Goal: Task Accomplishment & Management: Manage account settings

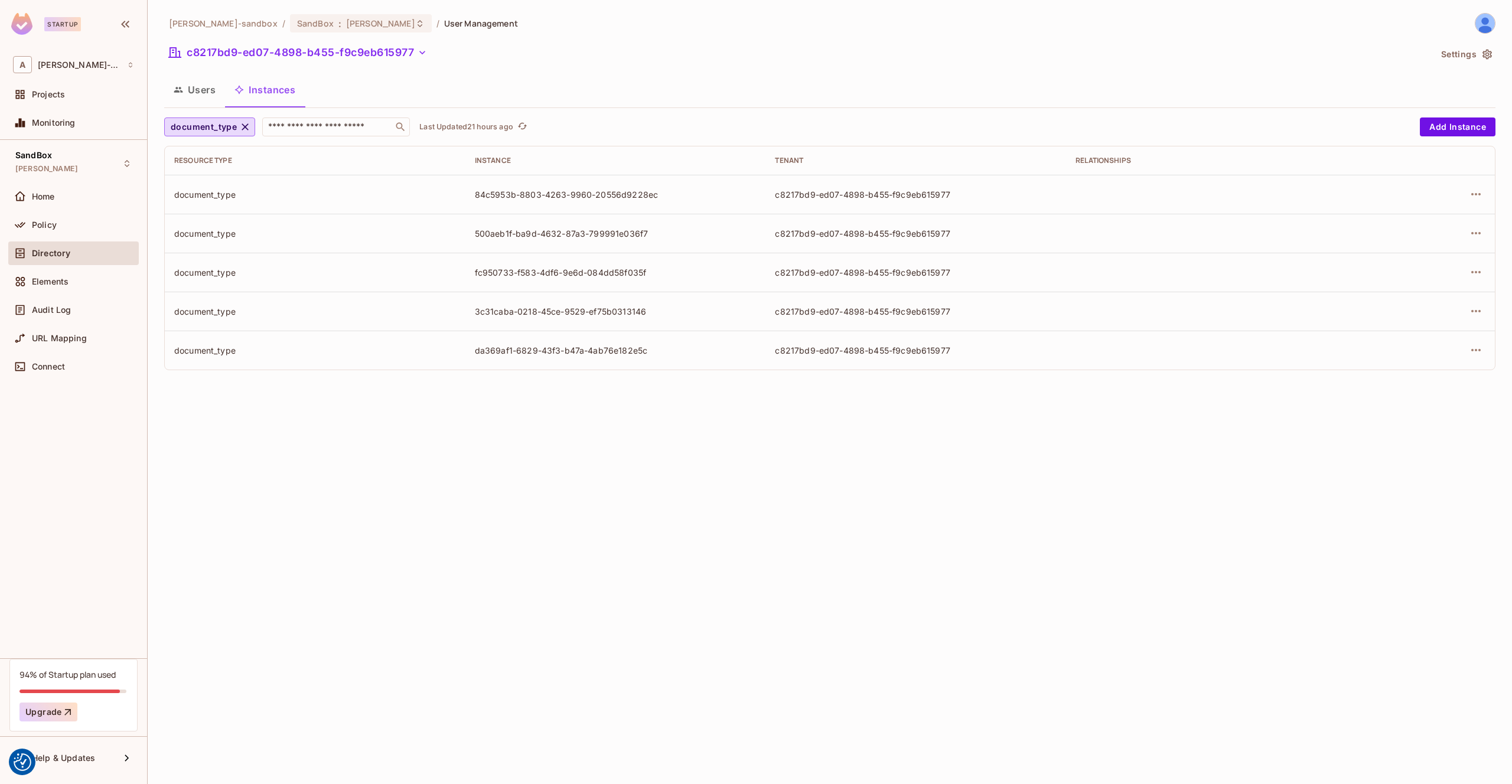
drag, startPoint x: 225, startPoint y: 89, endPoint x: 218, endPoint y: 90, distance: 7.1
click at [223, 89] on button "Users" at bounding box center [195, 89] width 61 height 29
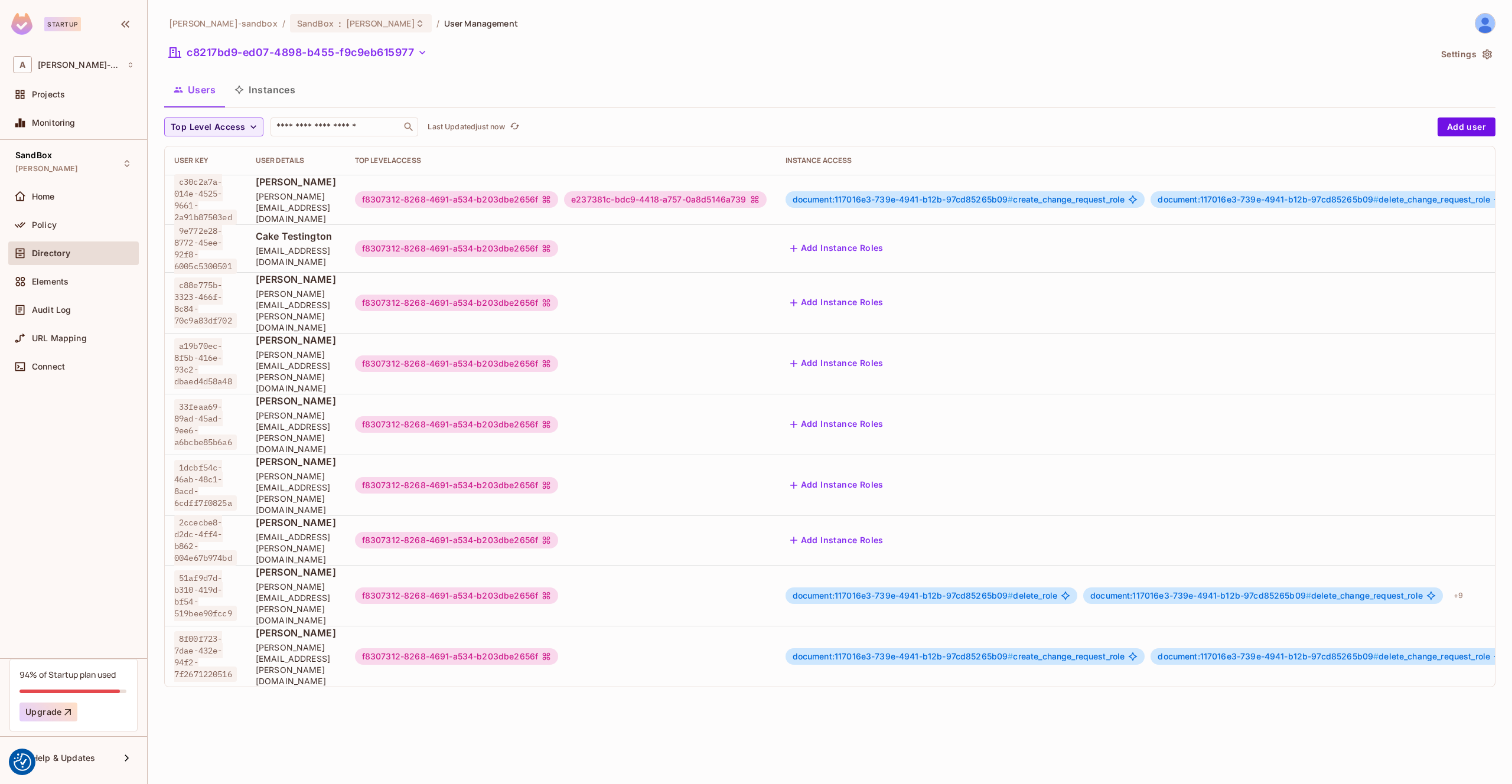
scroll to position [0, 142]
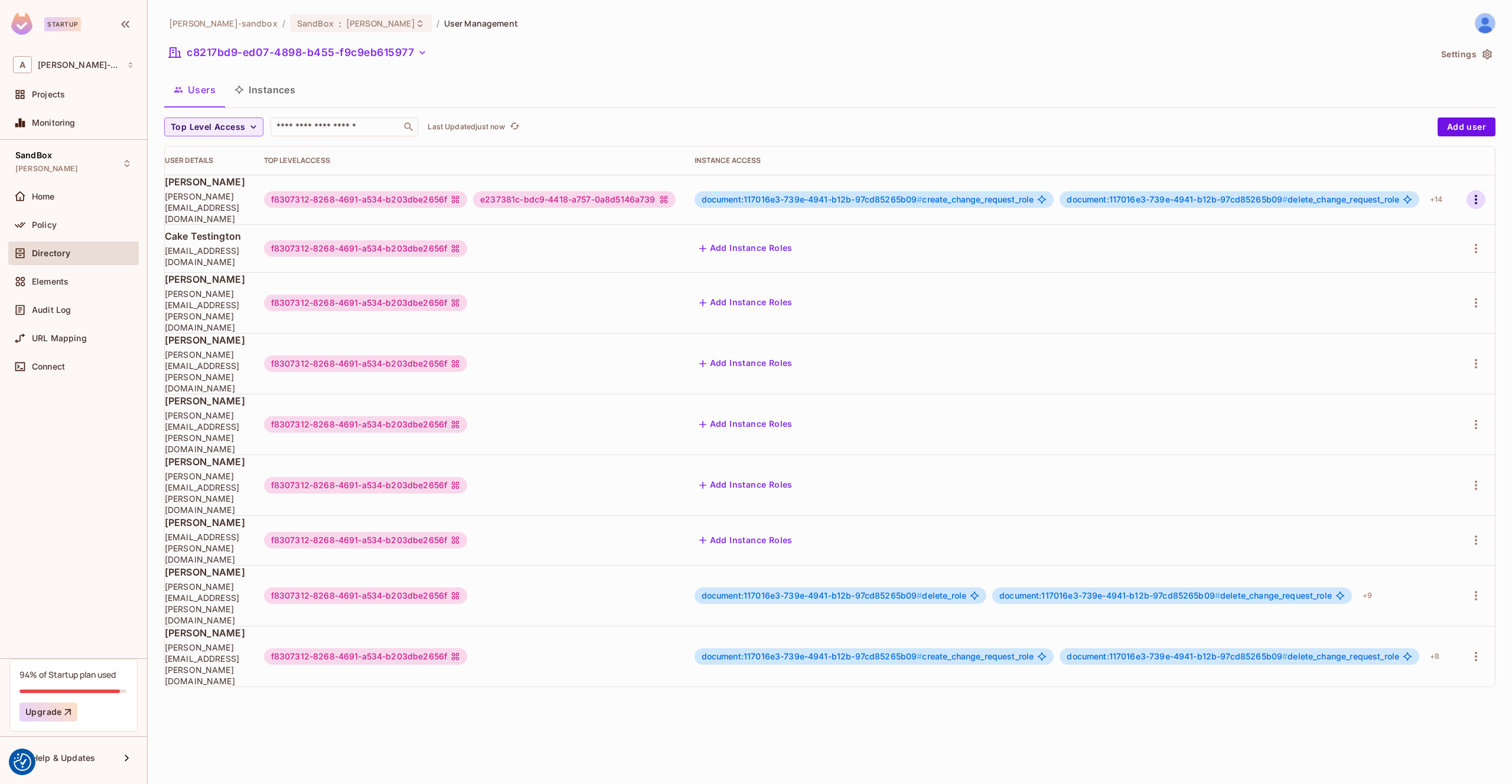
click at [1475, 199] on icon "button" at bounding box center [1476, 199] width 2 height 9
click at [1419, 253] on div "Edit Attributes" at bounding box center [1435, 251] width 59 height 12
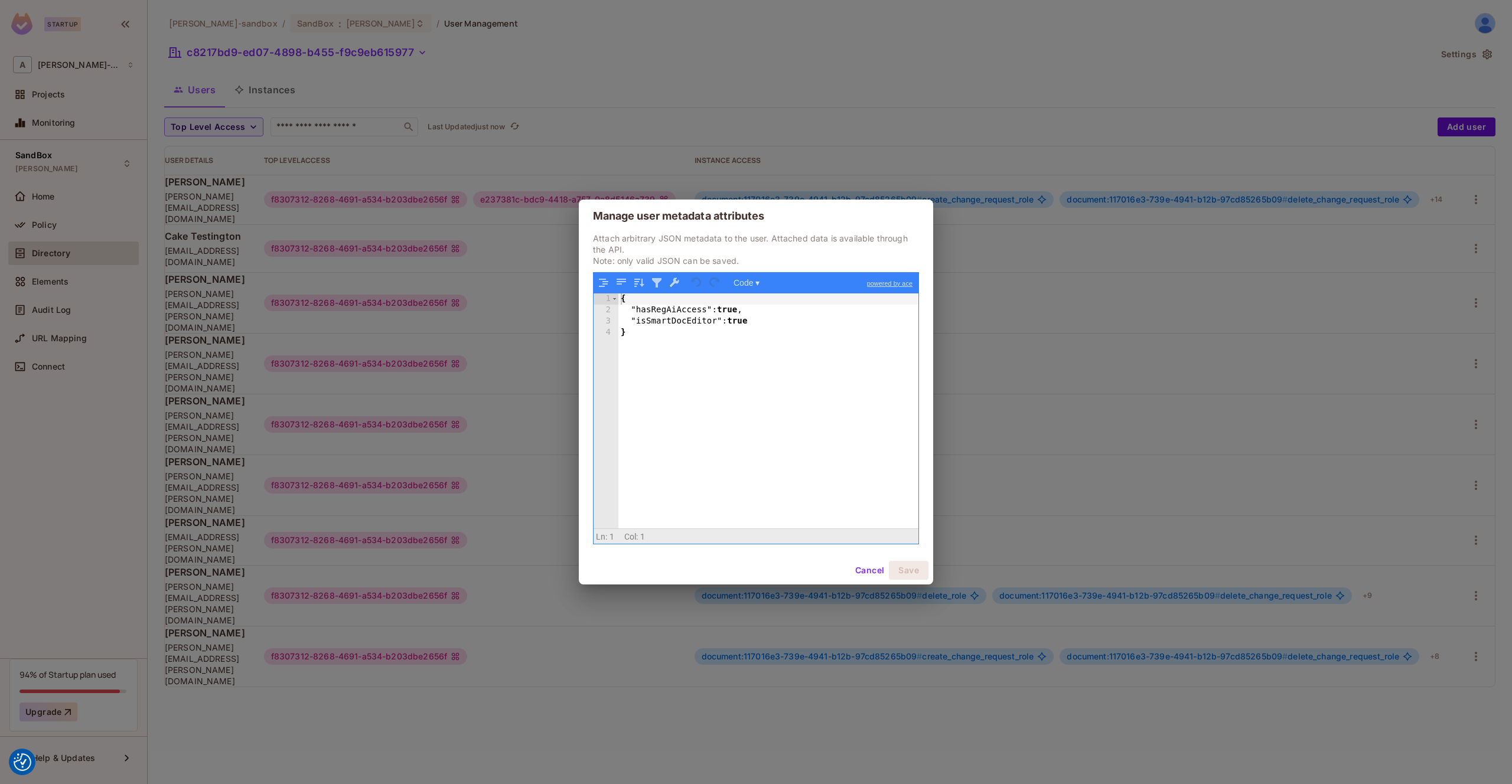
click at [857, 567] on button "Cancel" at bounding box center [869, 570] width 39 height 19
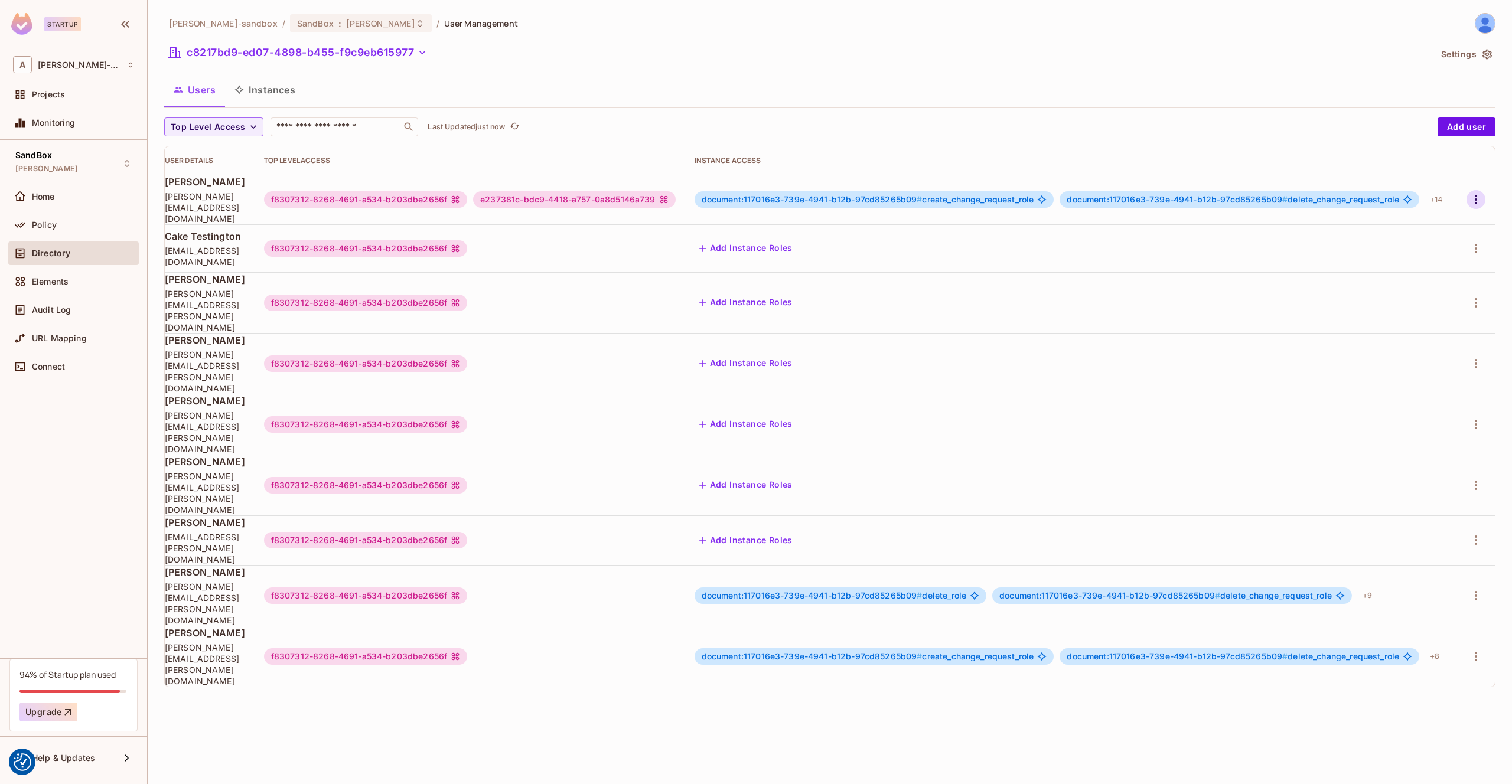
click at [1469, 197] on icon "button" at bounding box center [1476, 199] width 14 height 14
click at [1435, 223] on li "Edit" at bounding box center [1424, 226] width 104 height 26
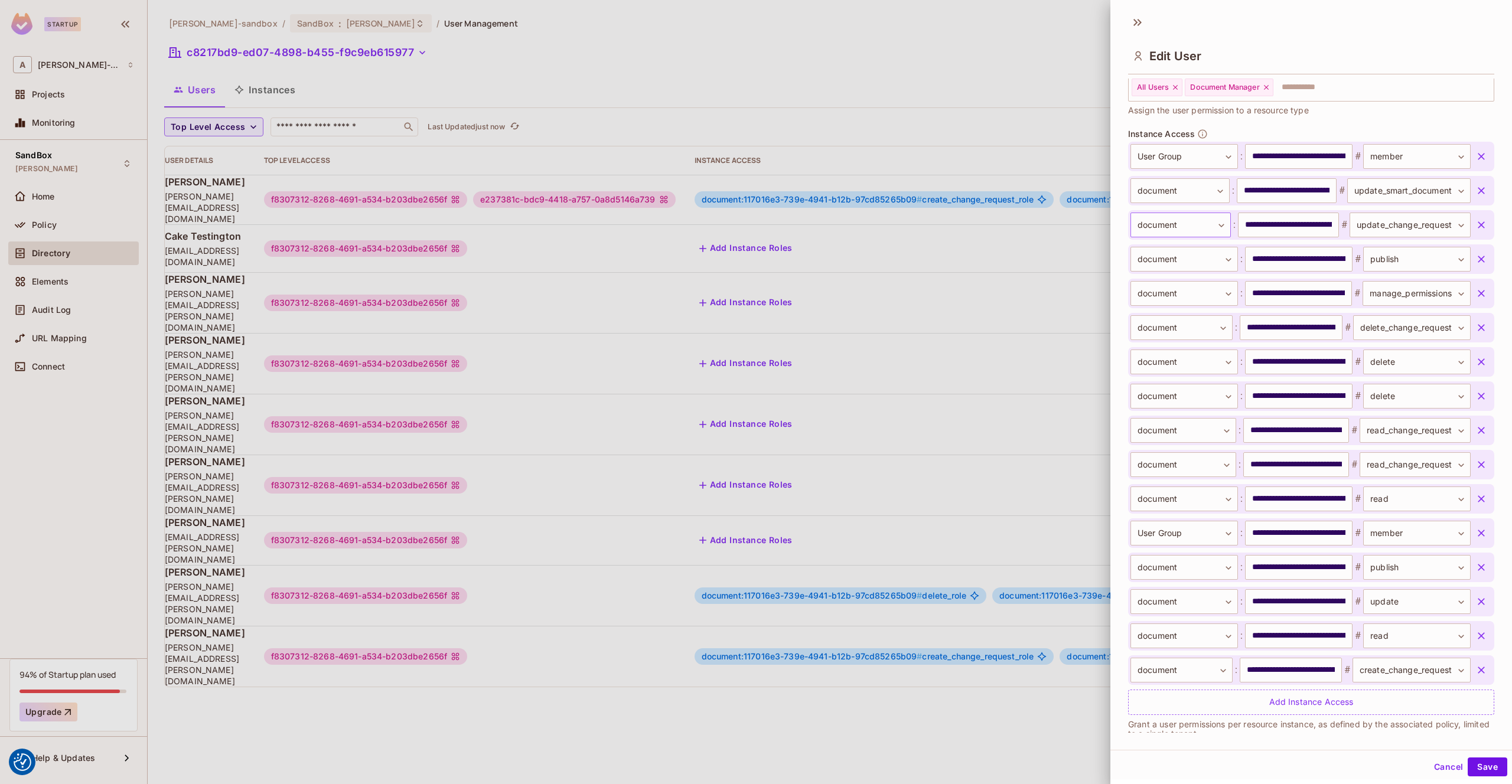
scroll to position [392, 0]
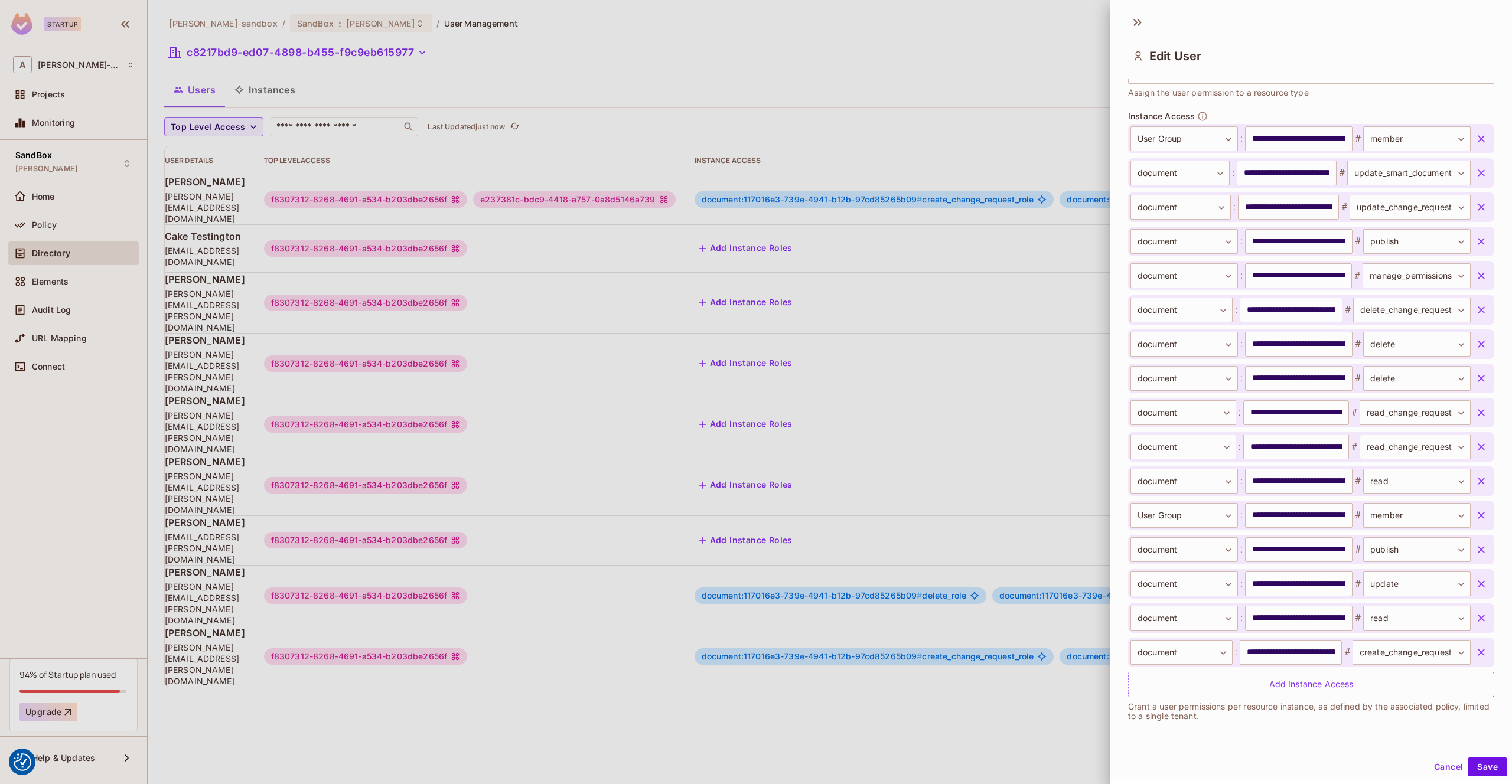
click at [818, 130] on div at bounding box center [756, 392] width 1512 height 784
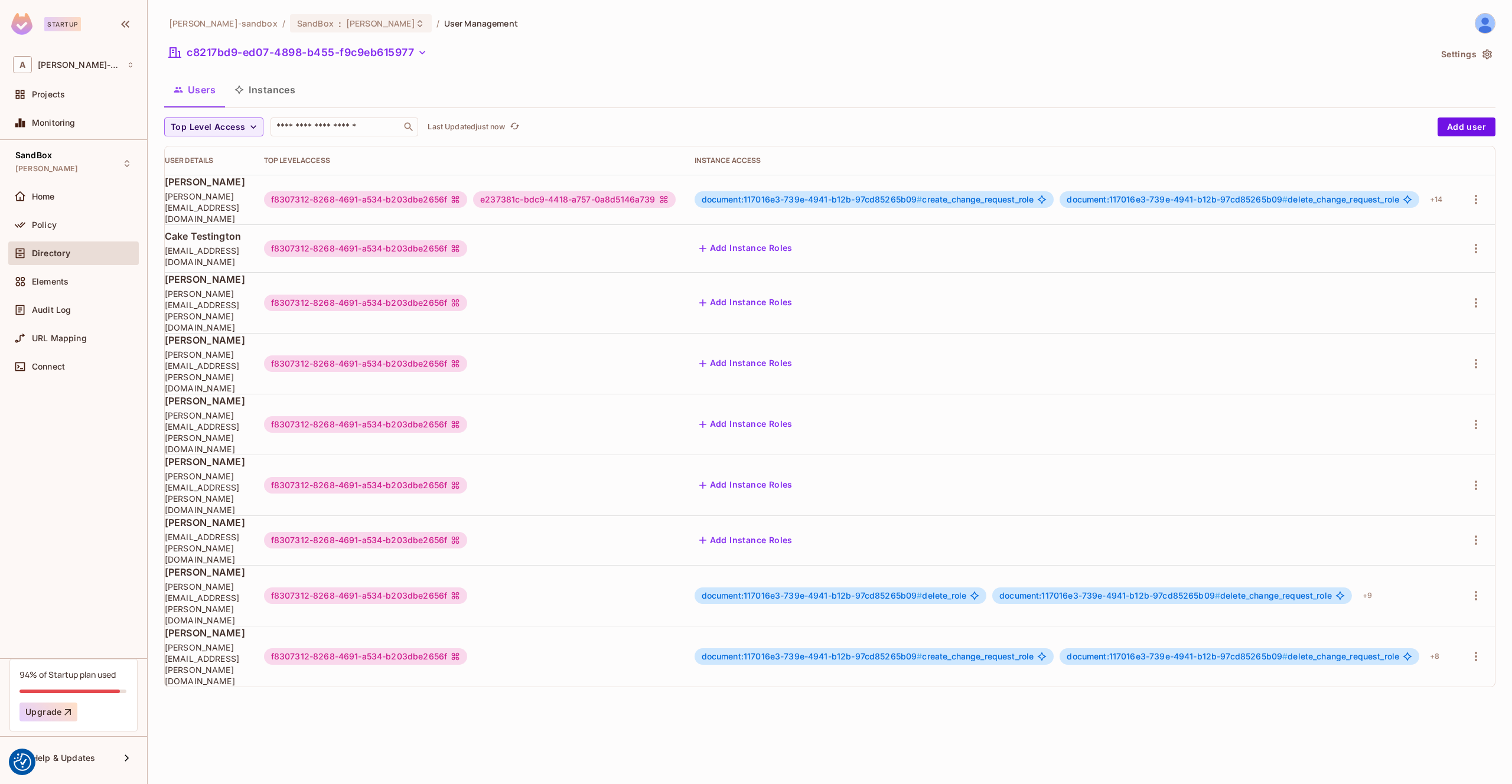
click at [281, 97] on button "Instances" at bounding box center [265, 89] width 80 height 29
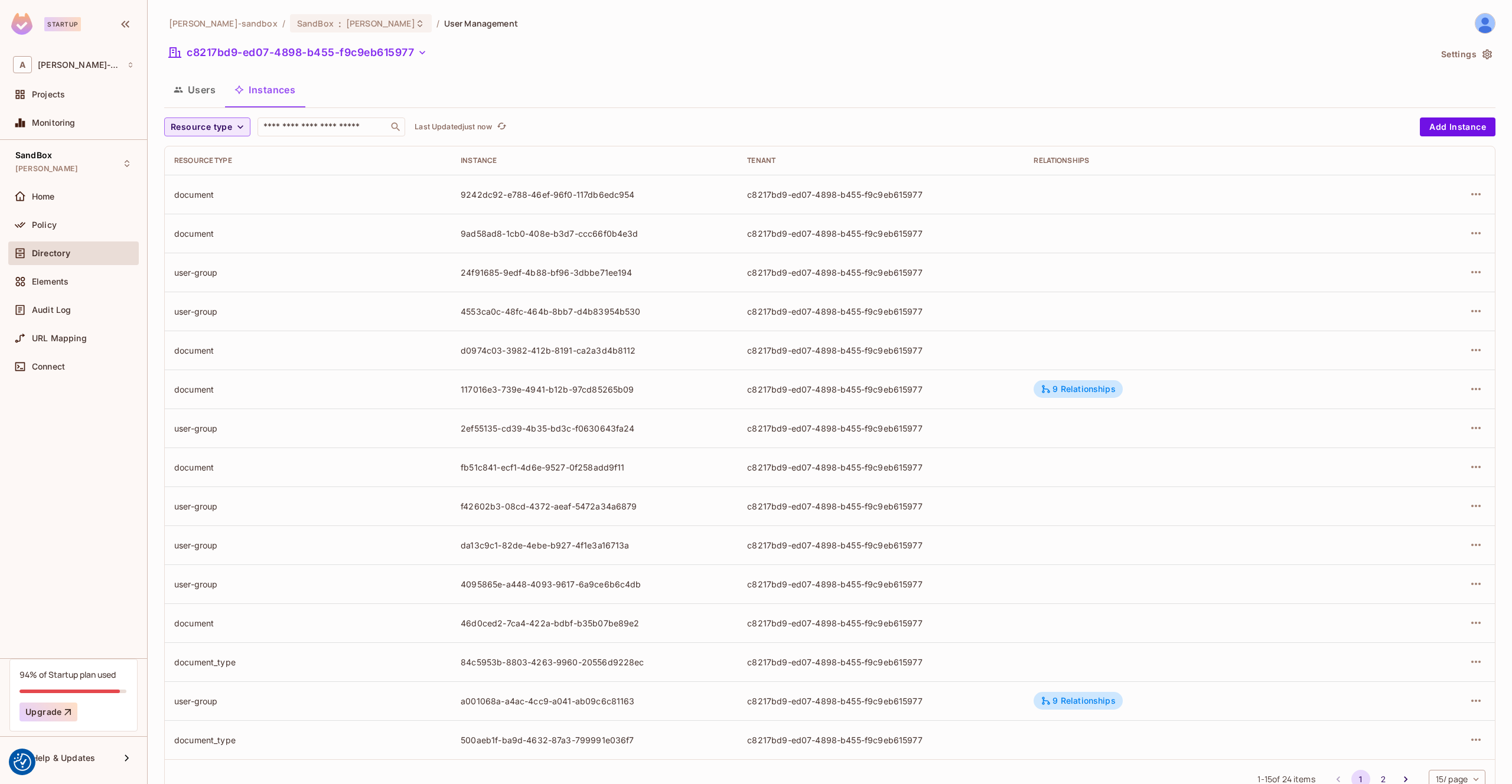
click at [225, 130] on span "Resource type" at bounding box center [202, 127] width 62 height 15
click at [217, 180] on span "User Group" at bounding box center [205, 179] width 62 height 11
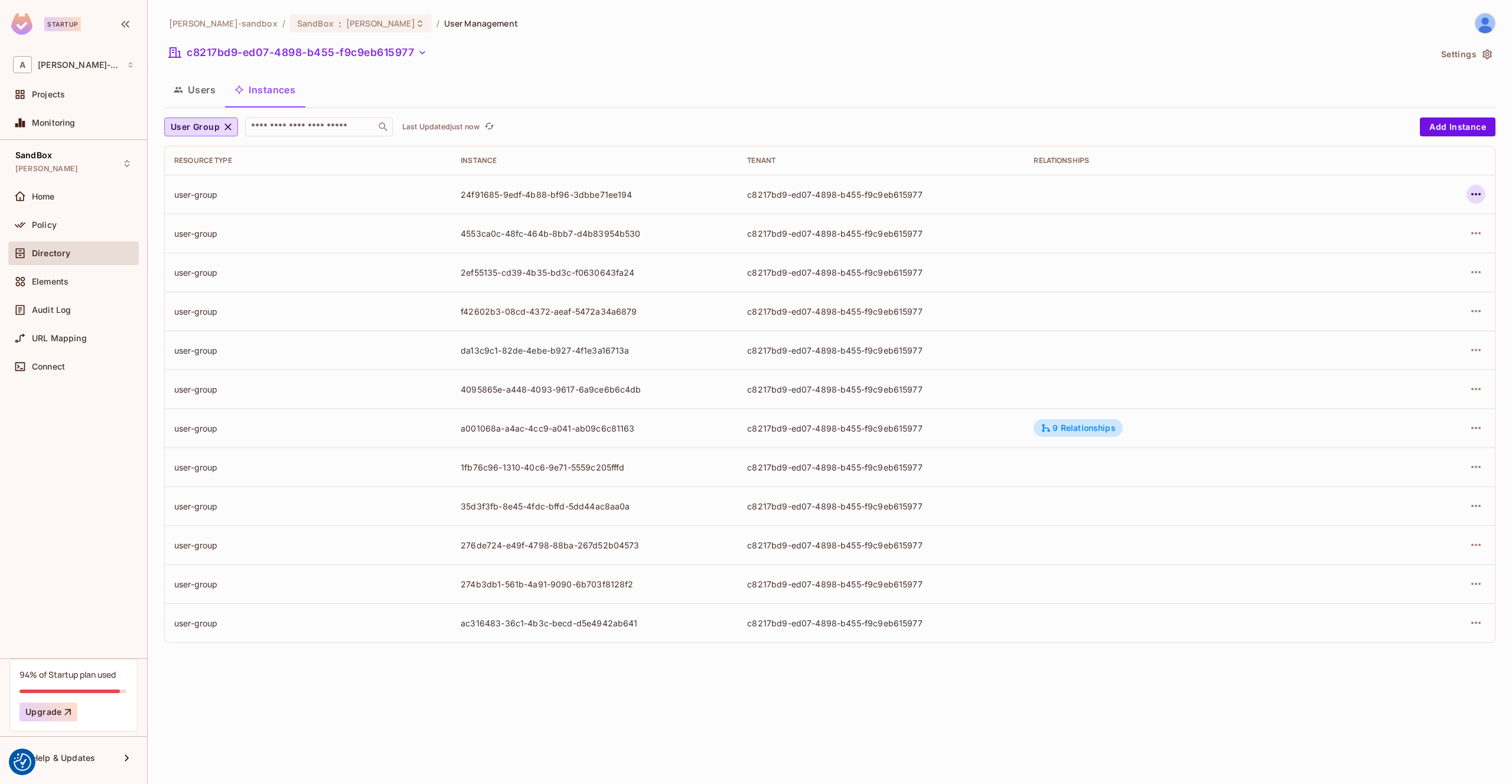
click at [1470, 197] on icon "button" at bounding box center [1476, 194] width 14 height 14
click at [1404, 242] on div "Edit Attributes" at bounding box center [1389, 247] width 59 height 12
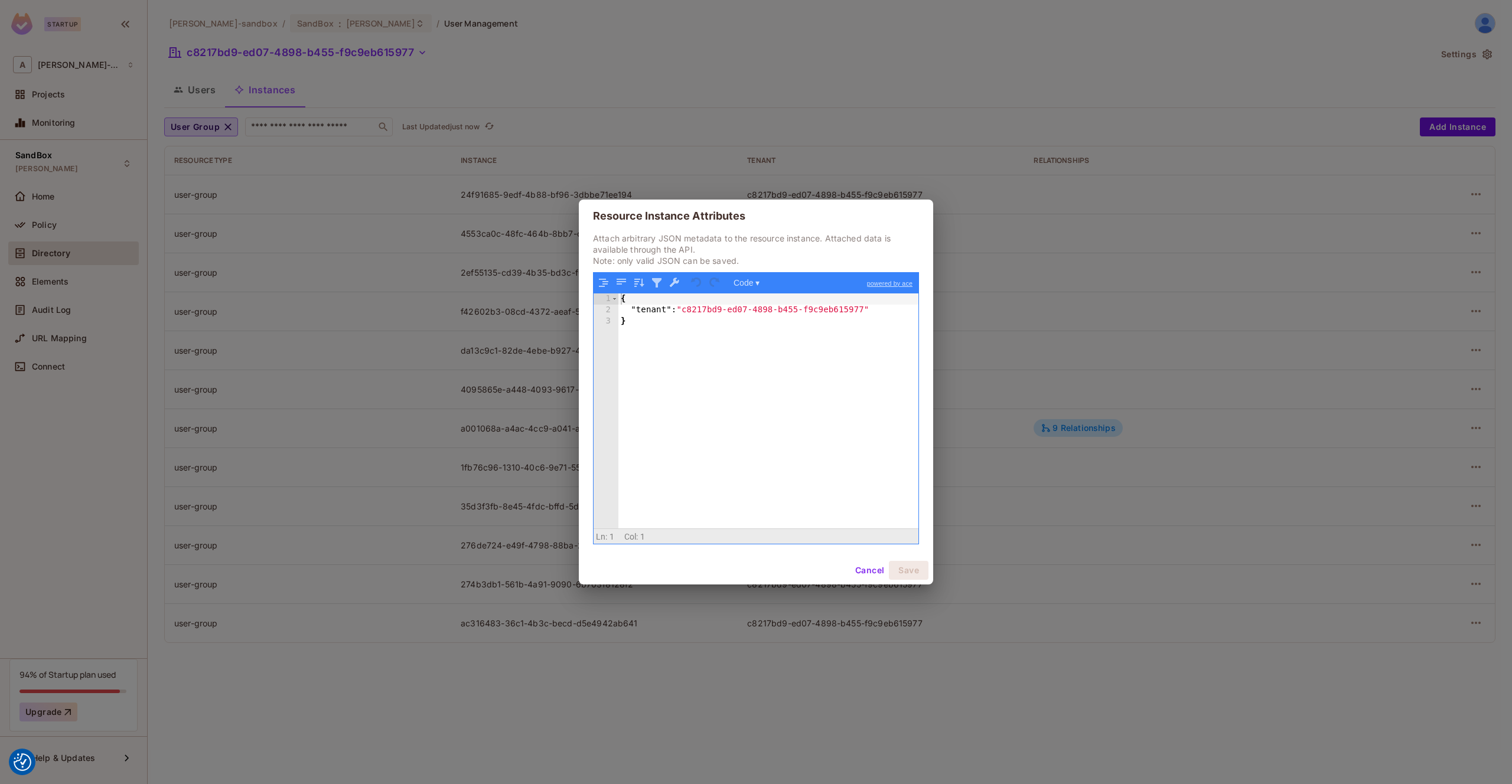
click at [1161, 136] on div "Resource Instance Attributes Attach arbitrary JSON metadata to the resource ins…" at bounding box center [756, 392] width 1512 height 784
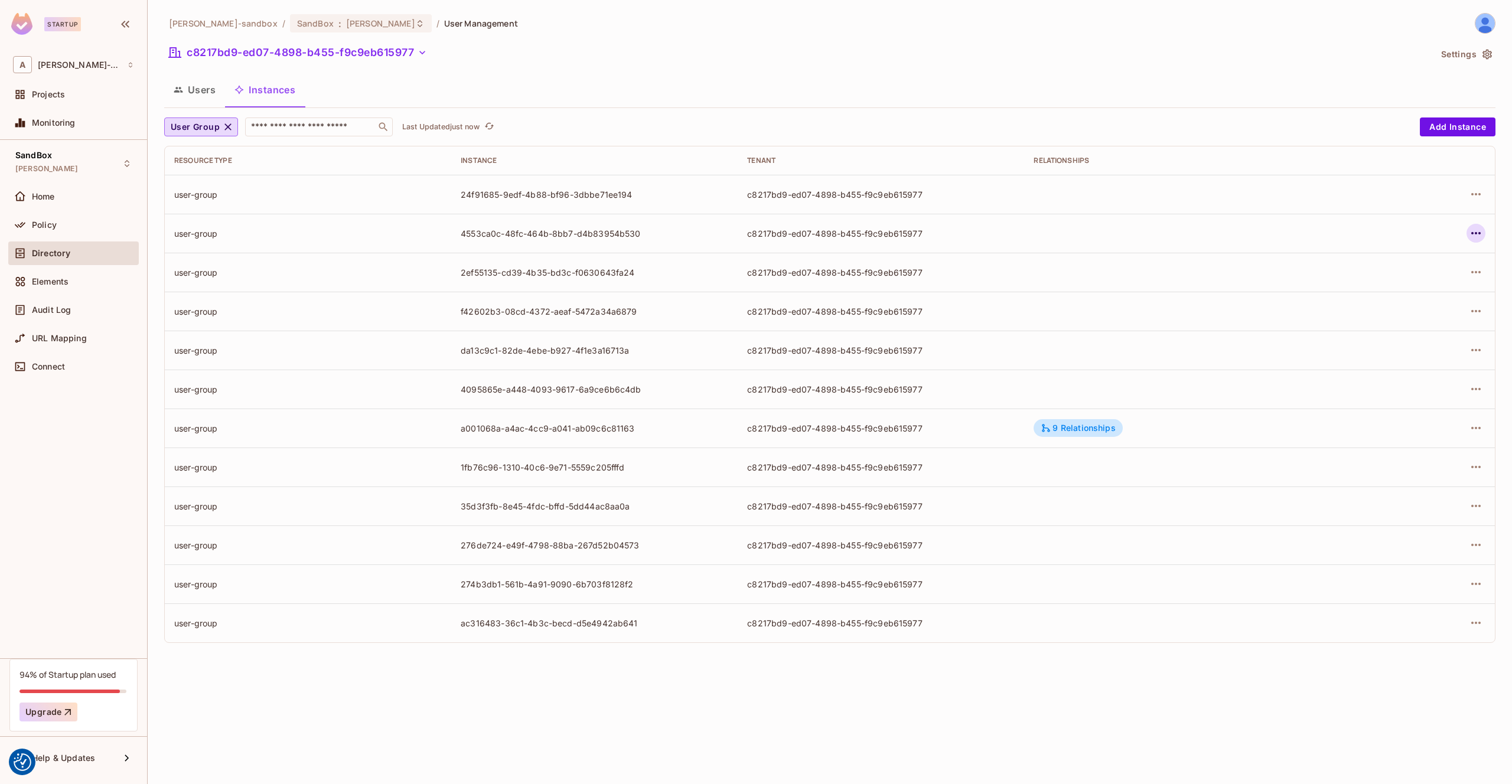
click at [1484, 236] on button "button" at bounding box center [1476, 233] width 19 height 19
click at [1435, 258] on div "Edit Resource Instance" at bounding box center [1406, 260] width 92 height 12
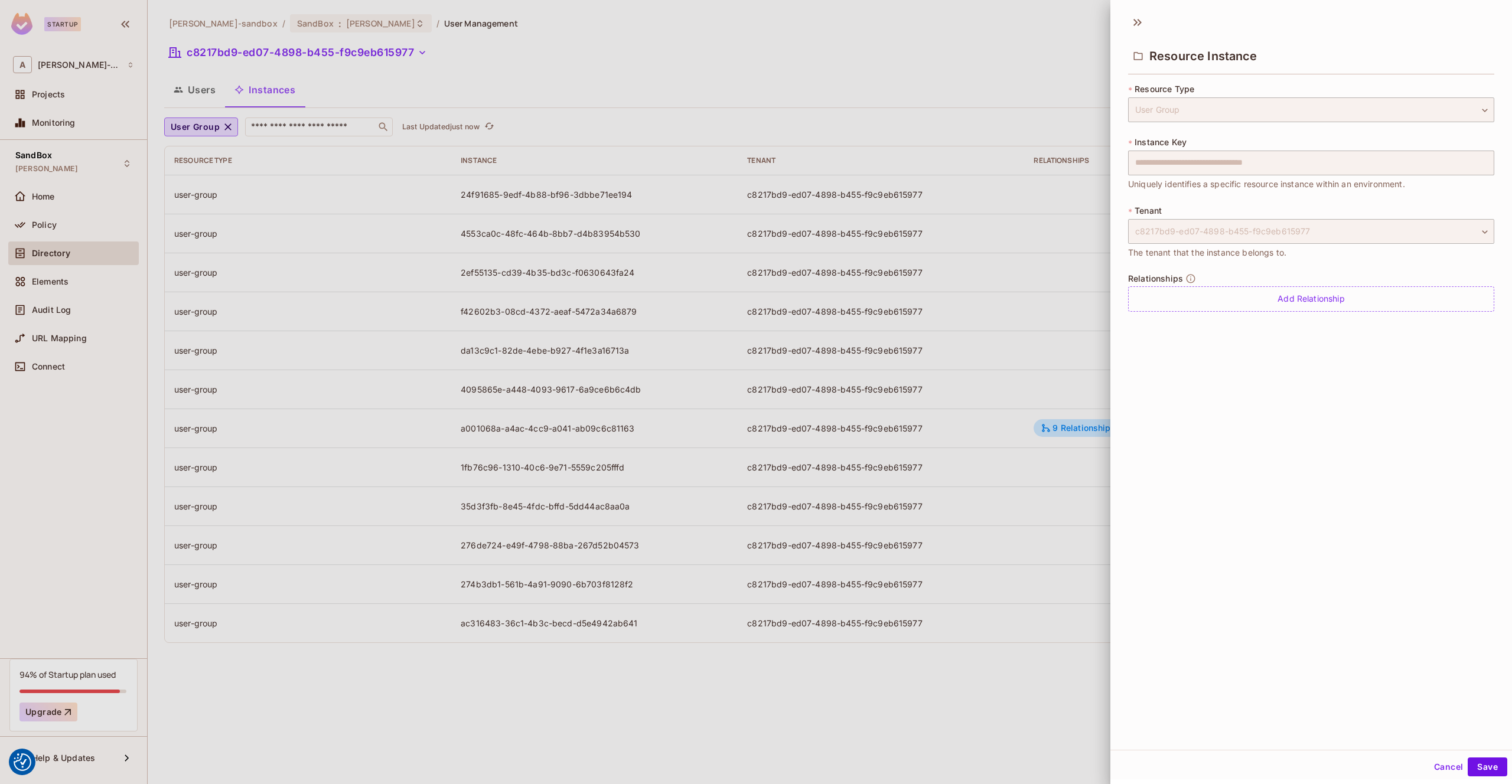
click at [981, 112] on div at bounding box center [756, 392] width 1512 height 784
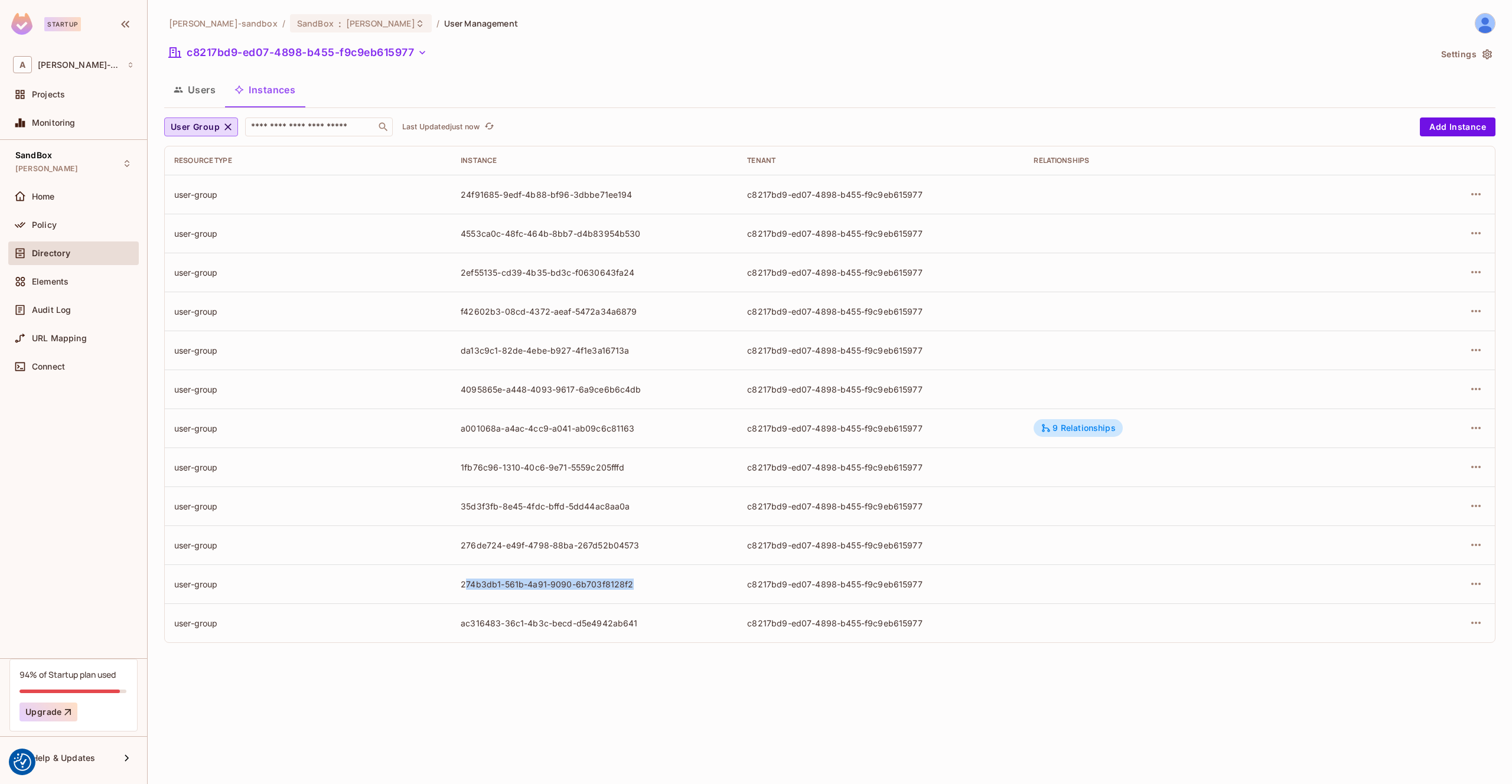
drag, startPoint x: 649, startPoint y: 587, endPoint x: 465, endPoint y: 589, distance: 184.0
click at [465, 589] on div "274b3db1-561b-4a91-9090-6b703f8128f2" at bounding box center [594, 584] width 267 height 11
click at [1475, 582] on icon "button" at bounding box center [1476, 583] width 9 height 2
click at [1407, 631] on div "Edit Attributes" at bounding box center [1389, 636] width 59 height 12
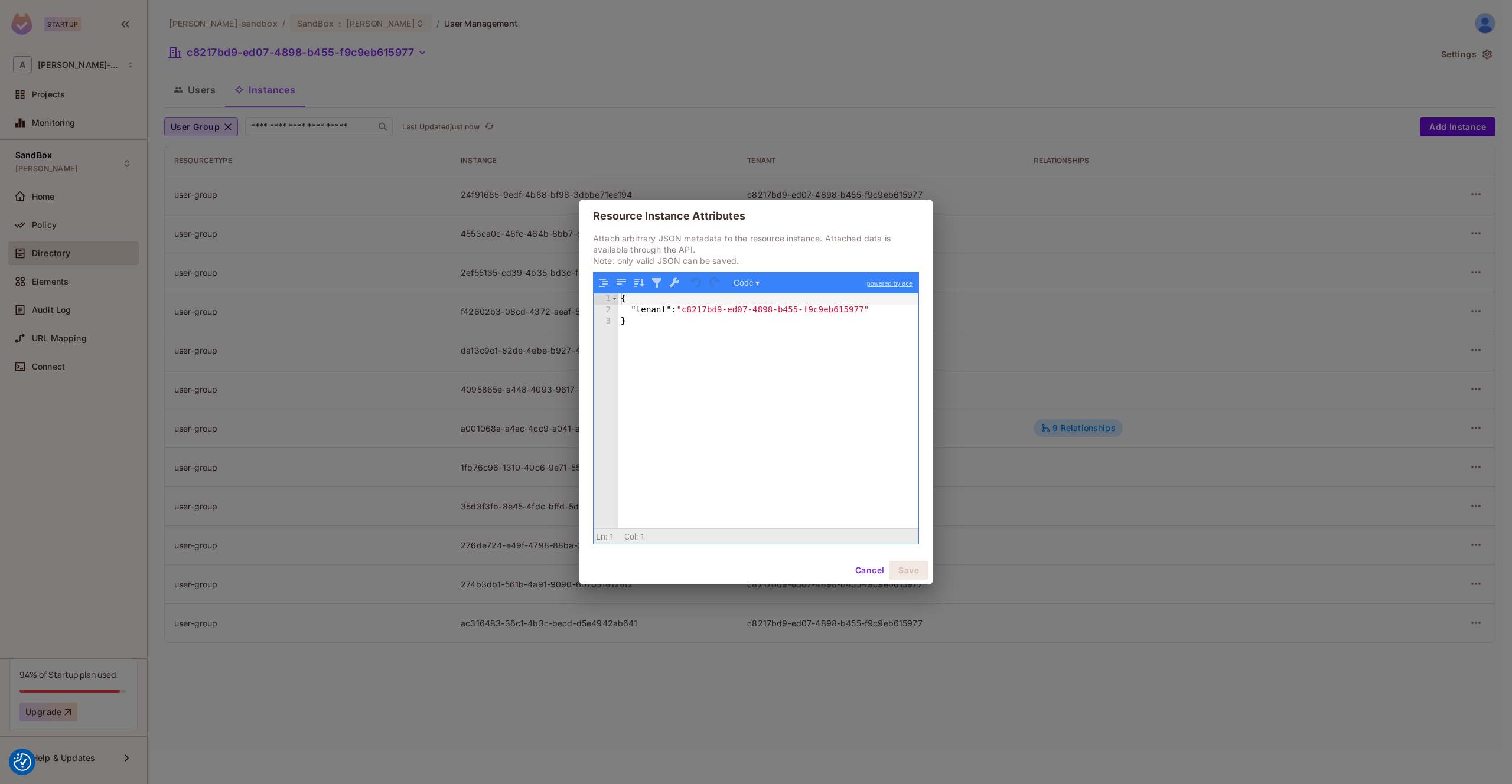
drag, startPoint x: 1385, startPoint y: 602, endPoint x: 1409, endPoint y: 605, distance: 24.2
click at [1385, 602] on div "Resource Instance Attributes Attach arbitrary JSON metadata to the resource ins…" at bounding box center [756, 392] width 1512 height 784
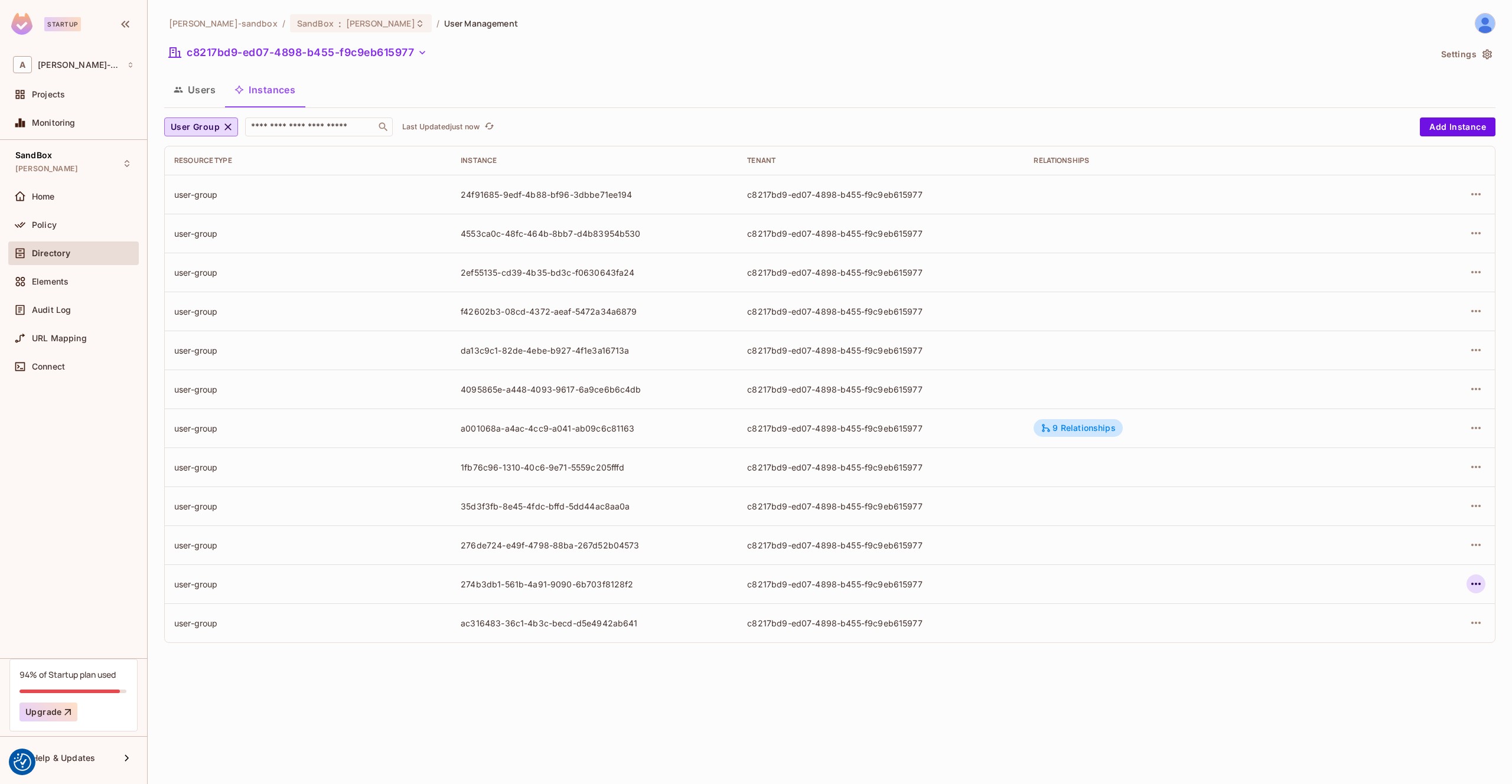
click at [1476, 589] on icon "button" at bounding box center [1476, 584] width 14 height 14
click at [1416, 607] on div "Edit Resource Instance" at bounding box center [1406, 610] width 92 height 12
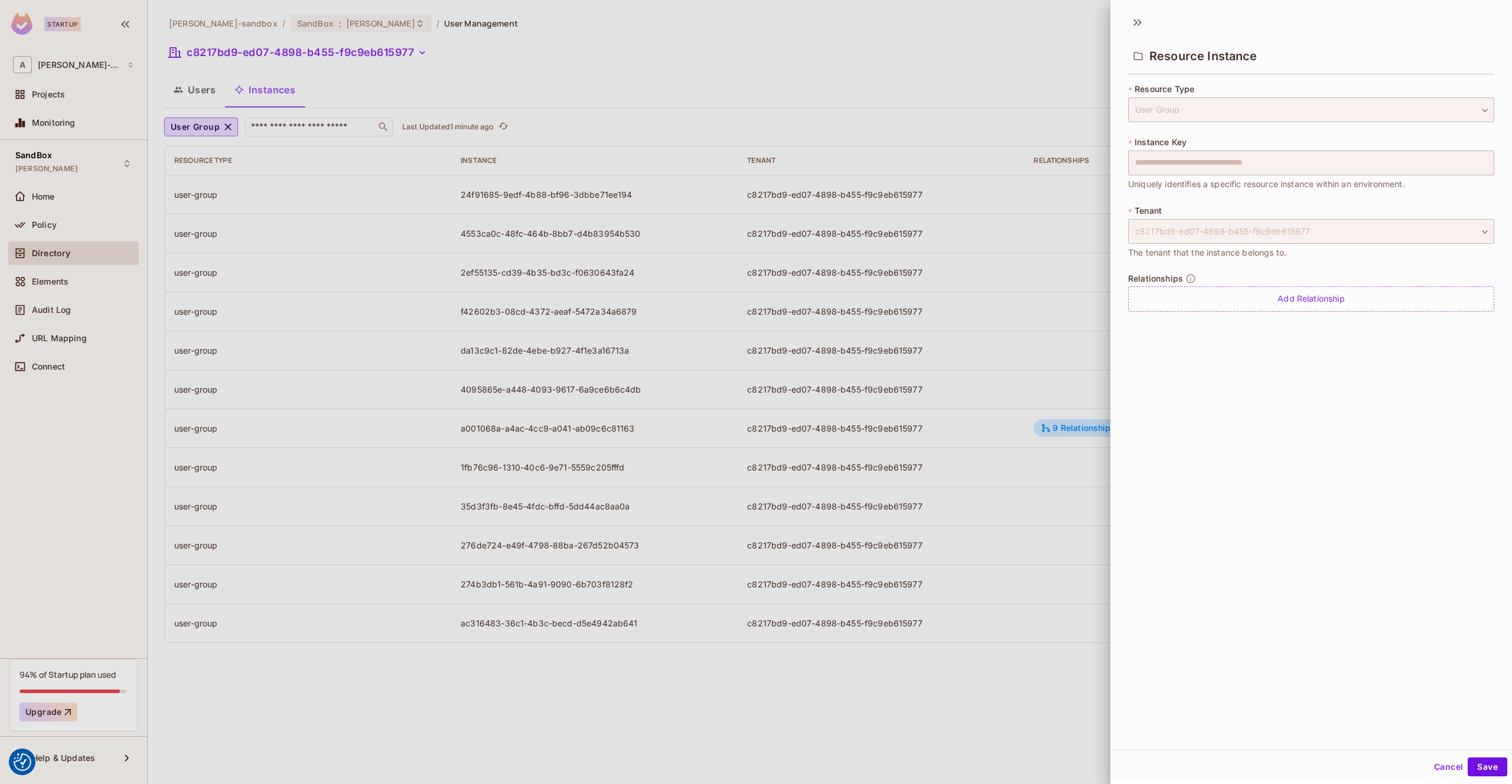
click at [1125, 574] on div "**********" at bounding box center [1311, 379] width 402 height 741
click at [976, 581] on div at bounding box center [756, 392] width 1512 height 784
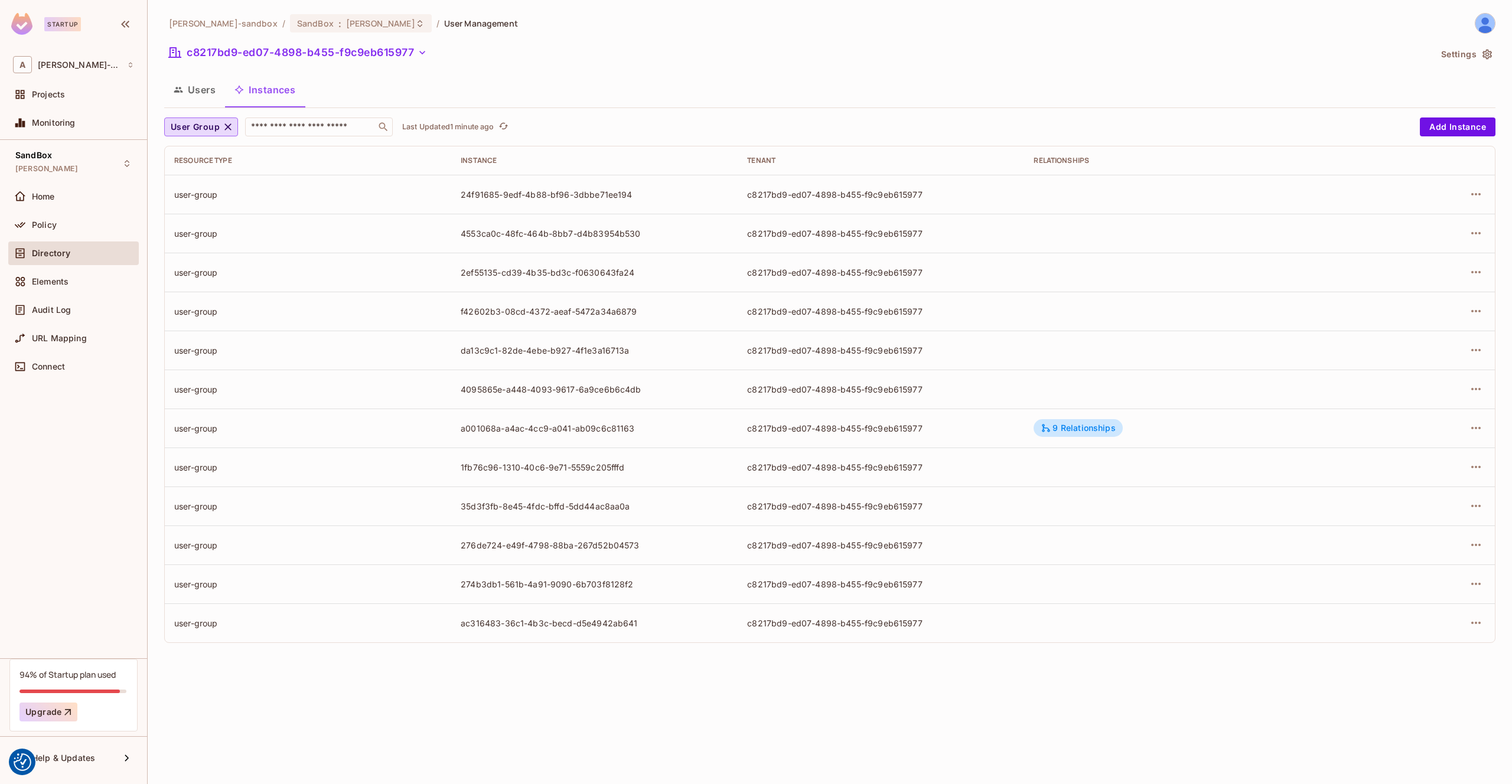
click at [215, 92] on button "Users" at bounding box center [195, 89] width 61 height 29
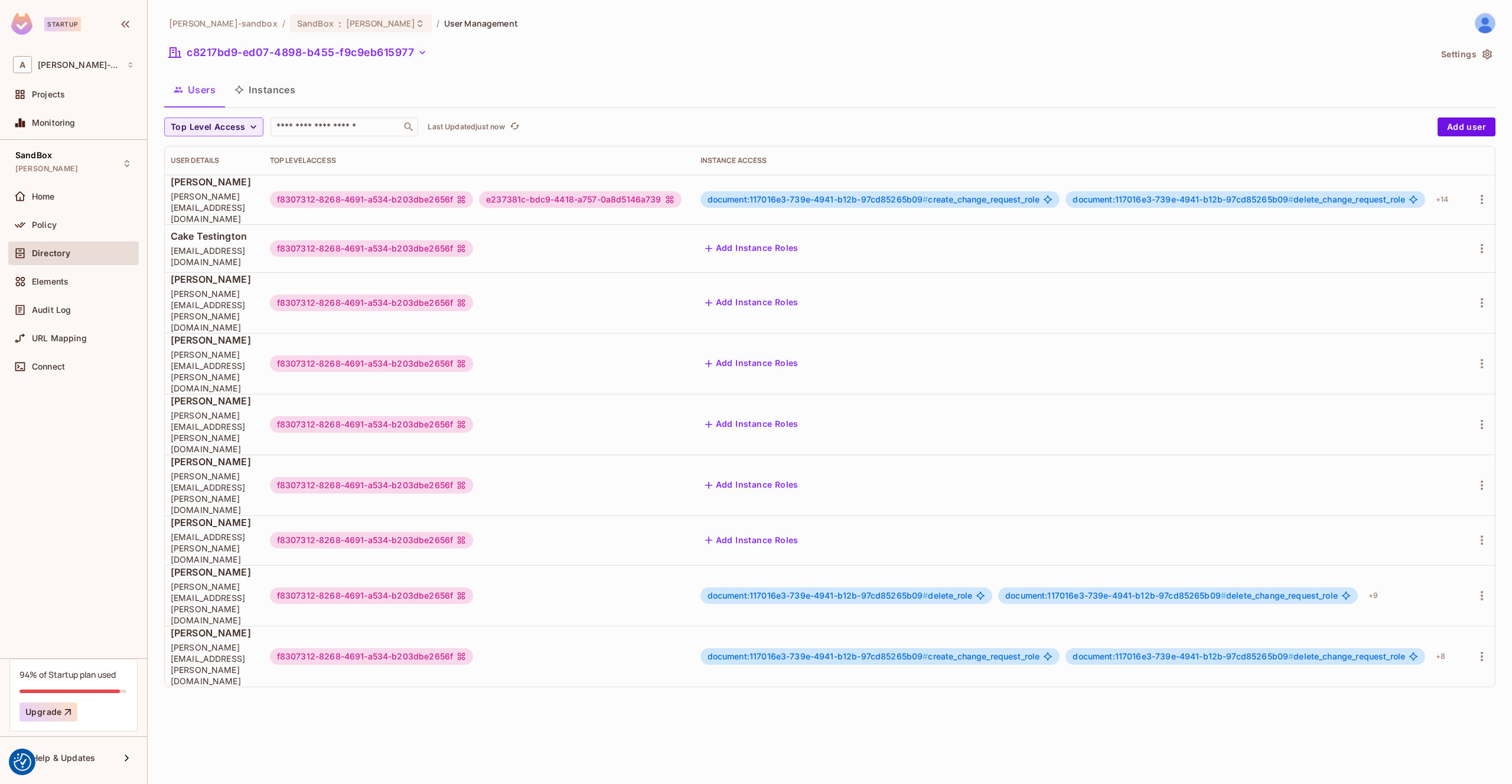
scroll to position [0, 142]
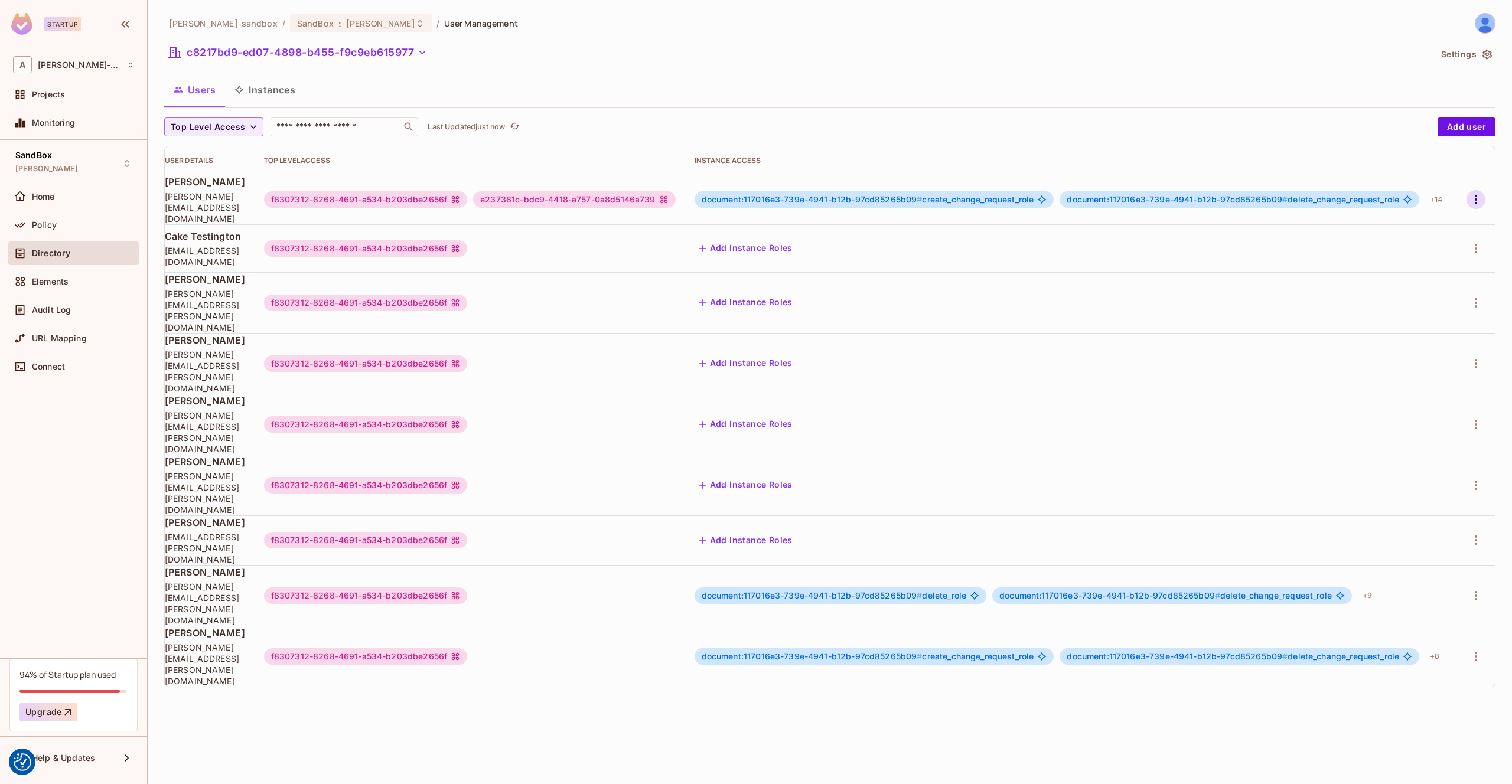
click at [1482, 196] on icon "button" at bounding box center [1476, 199] width 14 height 14
click at [1431, 225] on li "Edit" at bounding box center [1424, 226] width 104 height 26
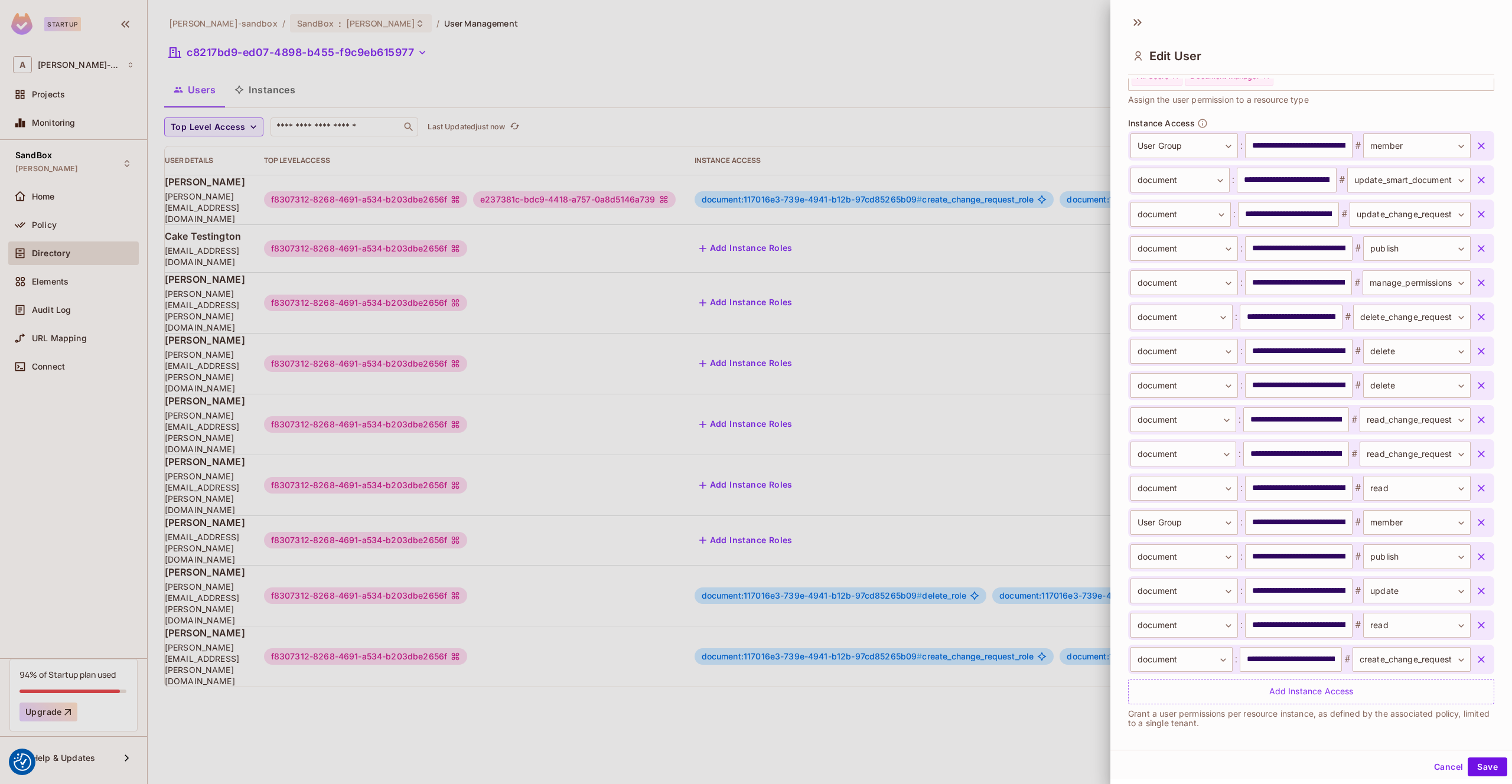
scroll to position [392, 0]
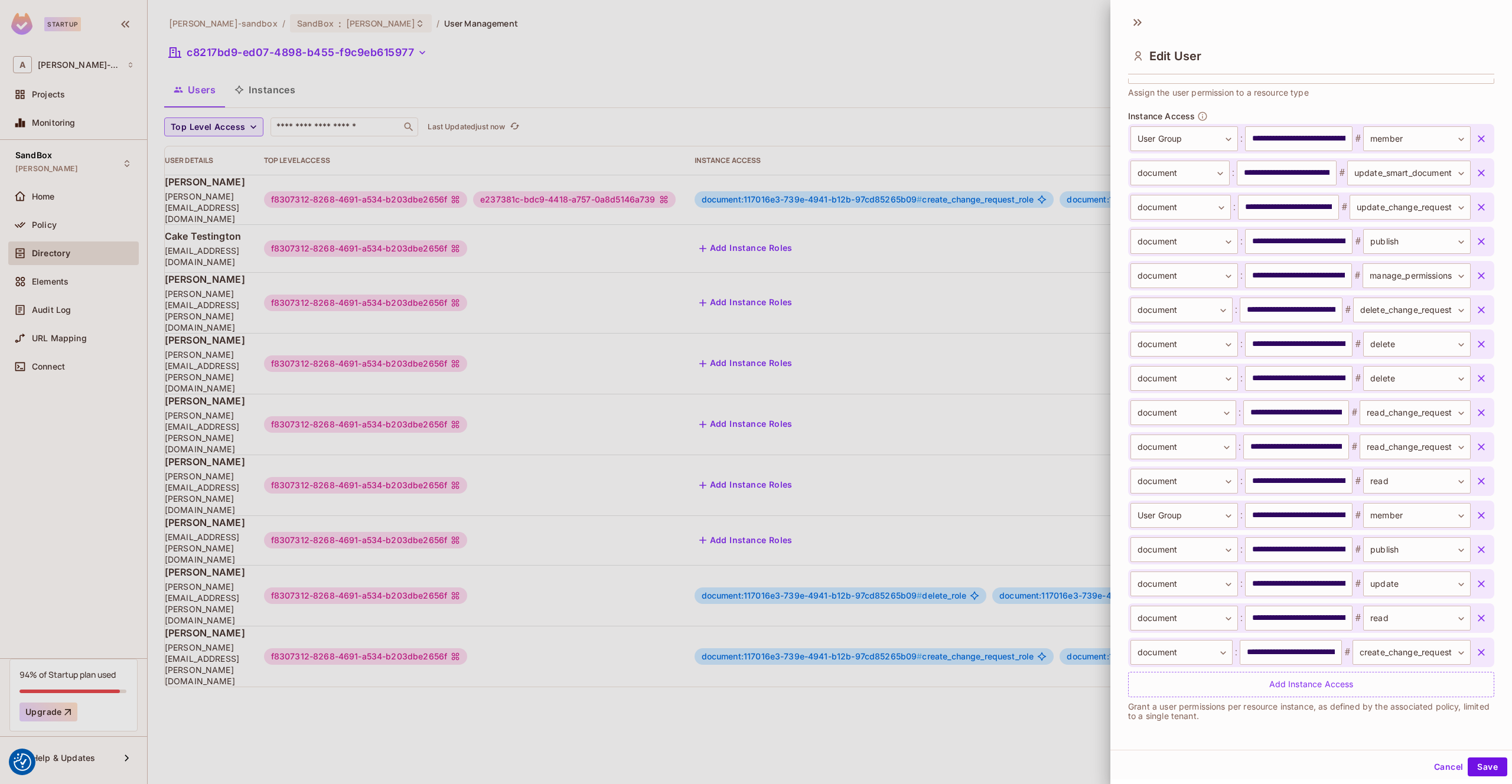
click at [868, 139] on div at bounding box center [756, 392] width 1512 height 784
